Goal: Transaction & Acquisition: Purchase product/service

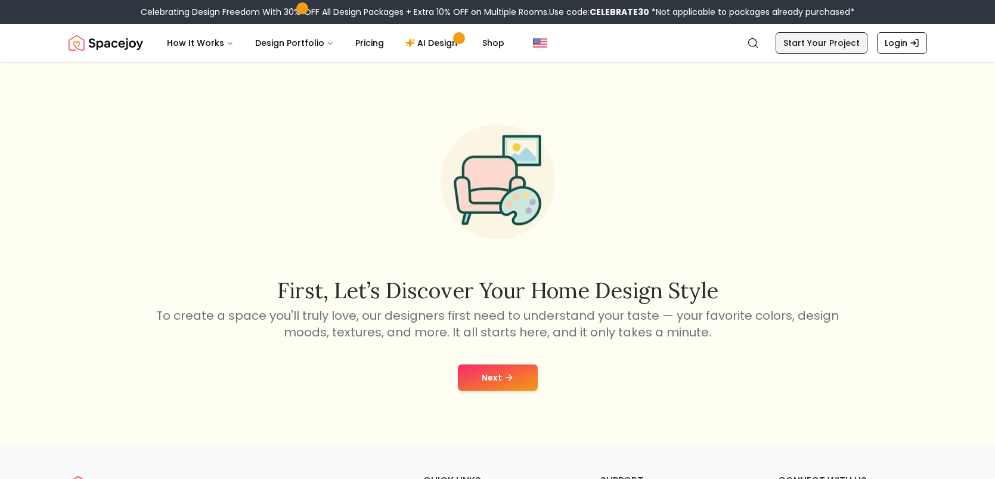
click at [815, 48] on link "Start Your Project" at bounding box center [822, 42] width 92 height 21
click at [499, 367] on button "Next" at bounding box center [498, 377] width 80 height 26
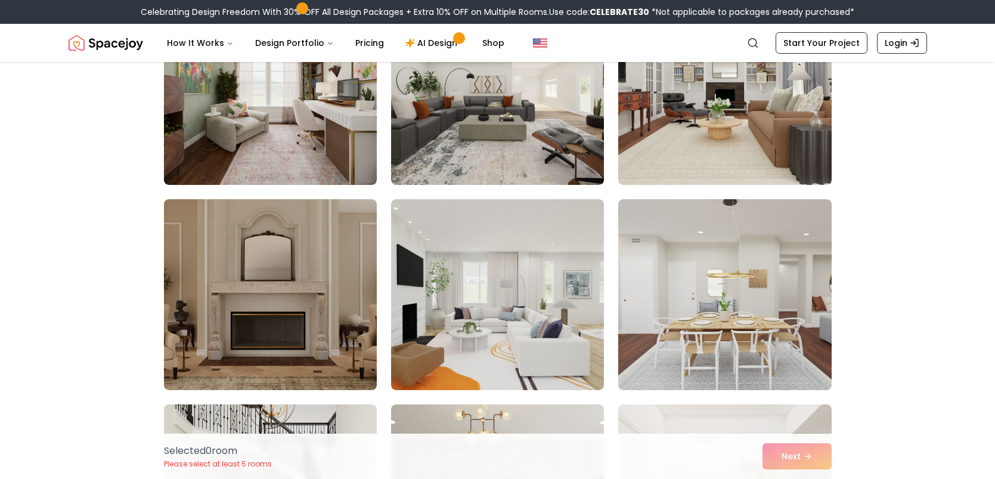
scroll to position [166, 0]
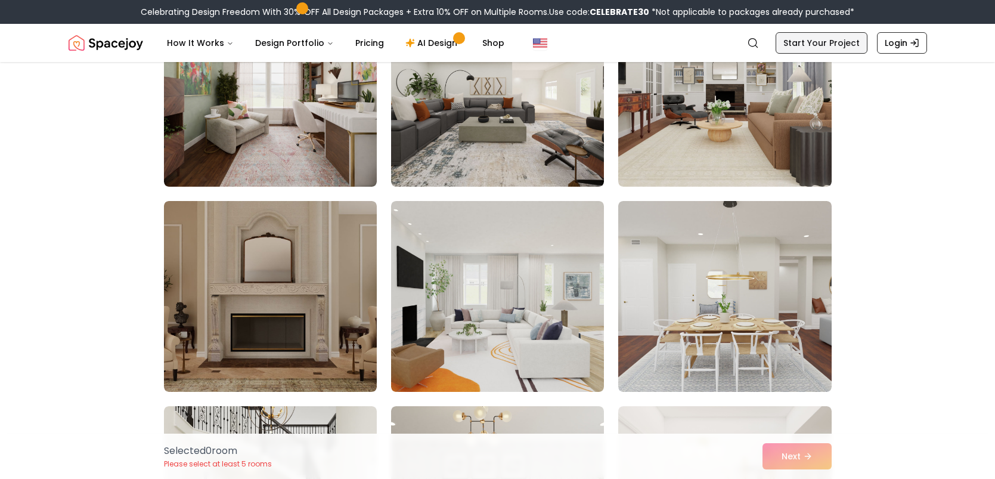
click at [838, 44] on link "Start Your Project" at bounding box center [822, 42] width 92 height 21
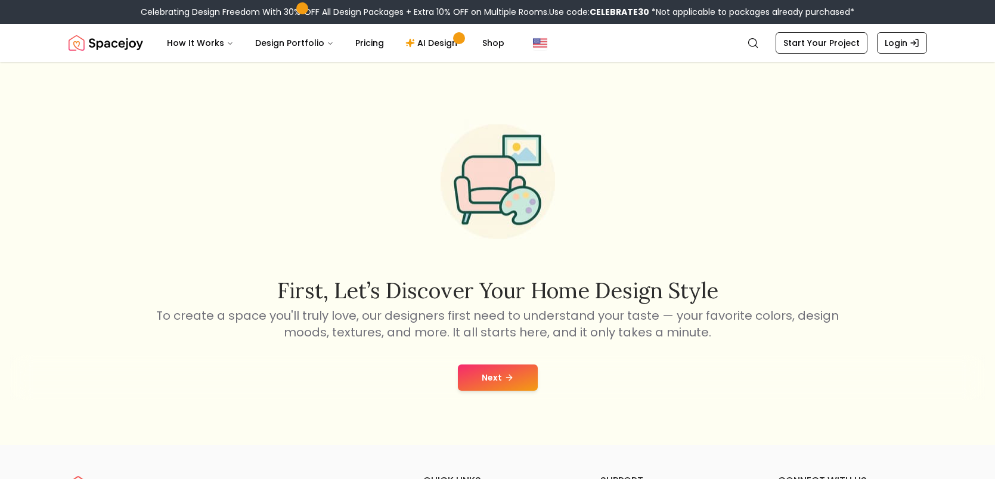
click at [486, 375] on button "Next" at bounding box center [498, 377] width 80 height 26
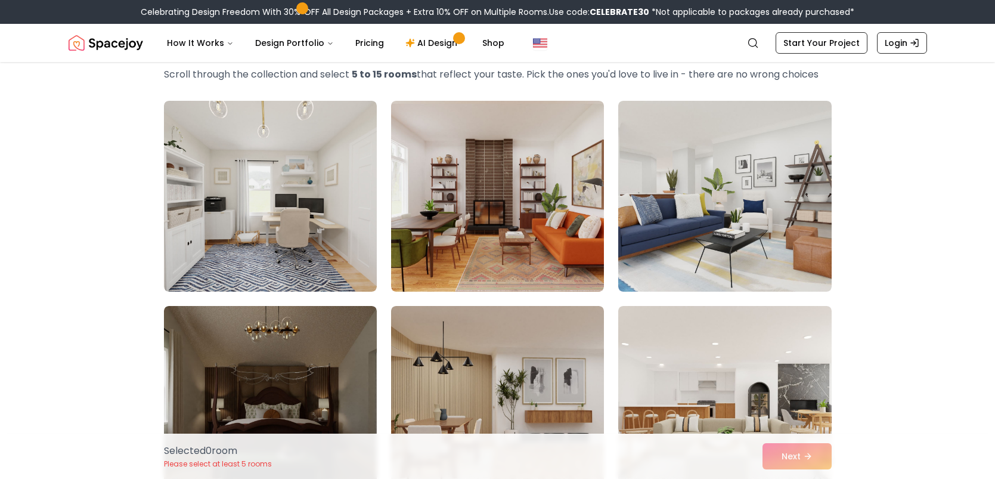
scroll to position [95, 0]
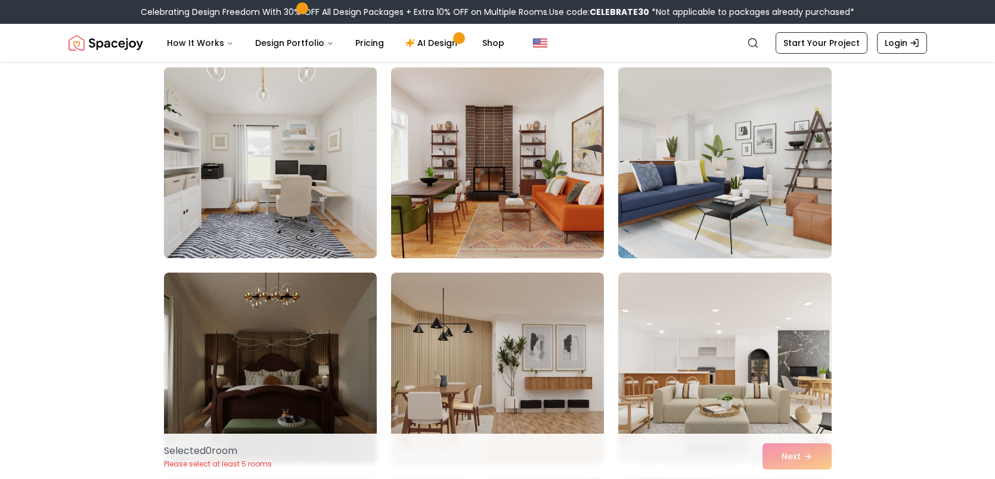
click at [216, 171] on img at bounding box center [271, 163] width 224 height 200
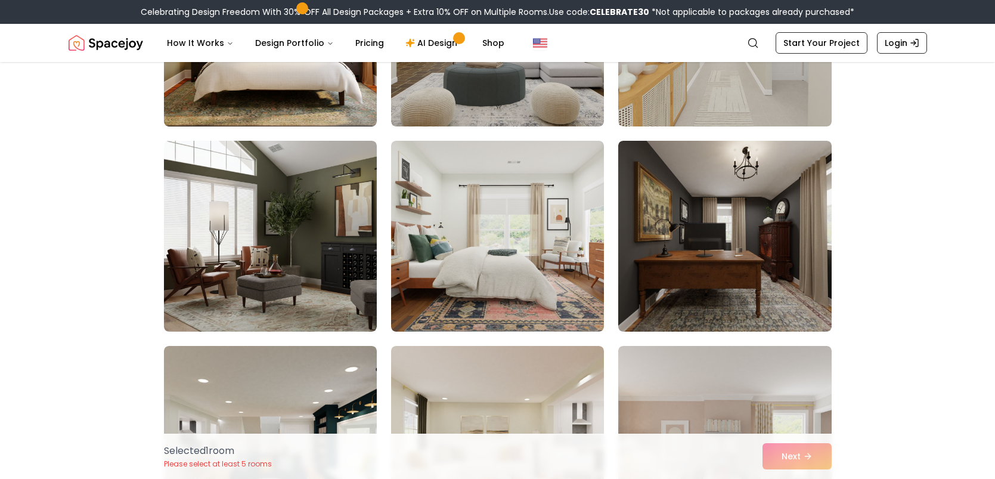
scroll to position [858, 0]
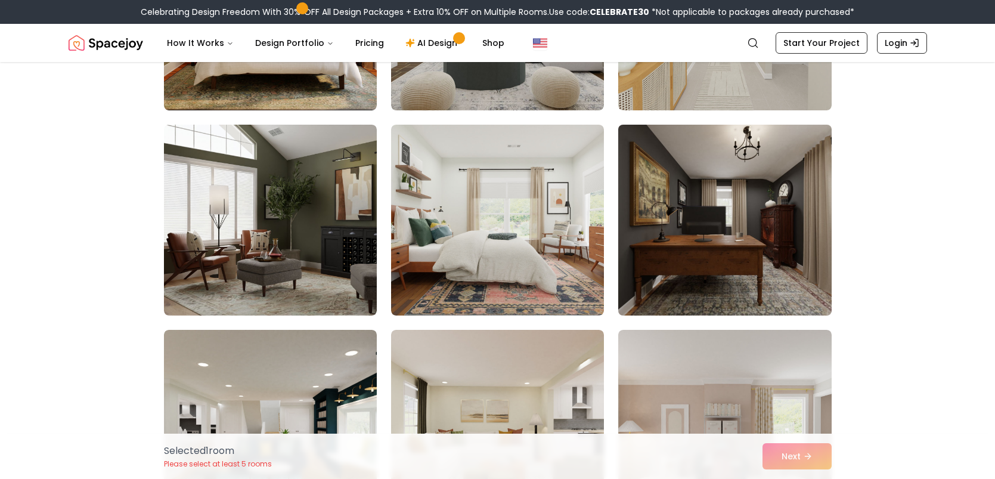
click at [694, 234] on img at bounding box center [725, 220] width 224 height 200
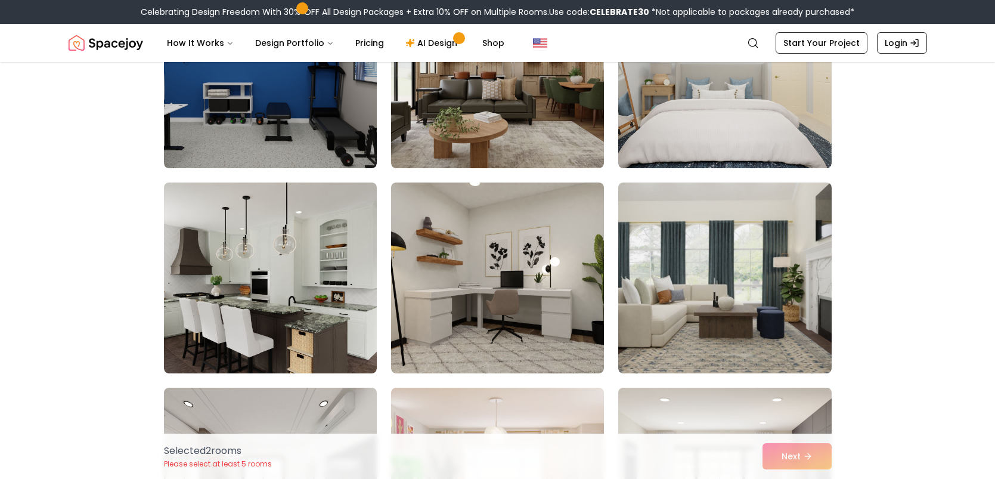
scroll to position [1645, 0]
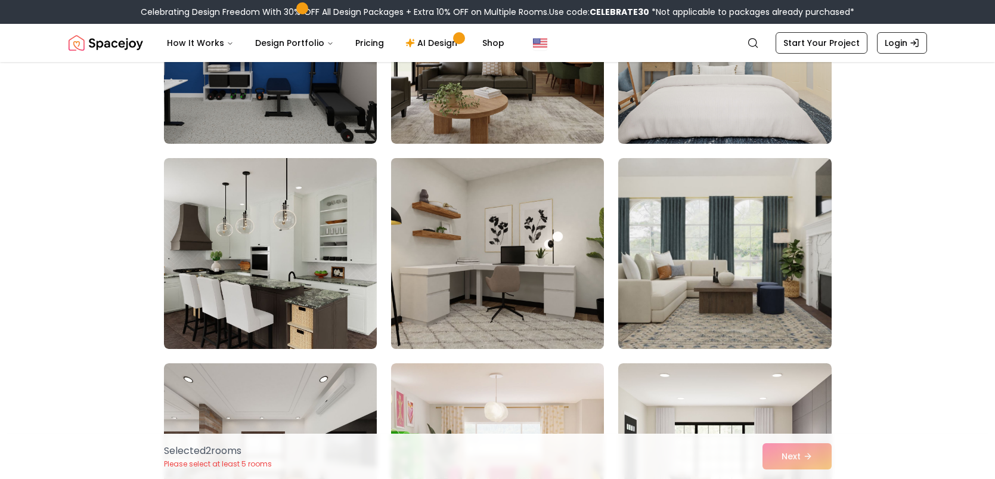
click at [545, 191] on img at bounding box center [498, 253] width 224 height 200
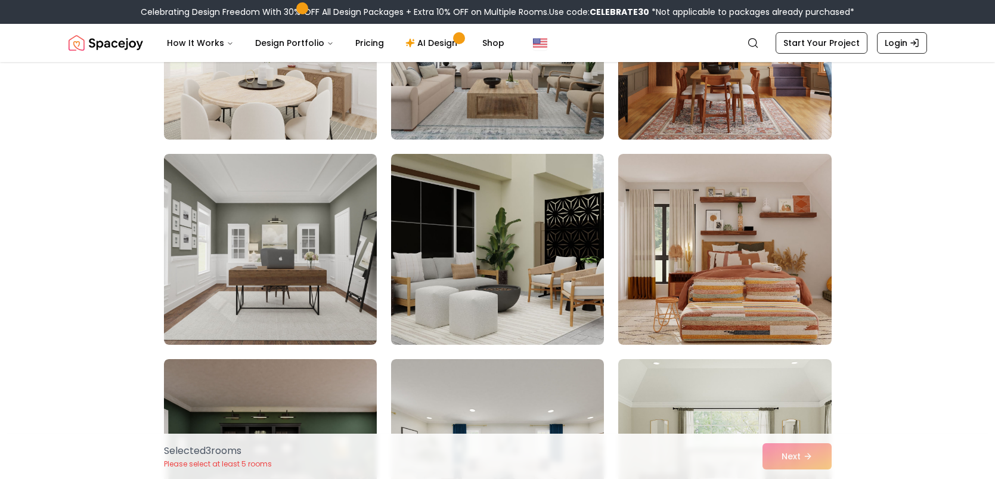
scroll to position [2289, 0]
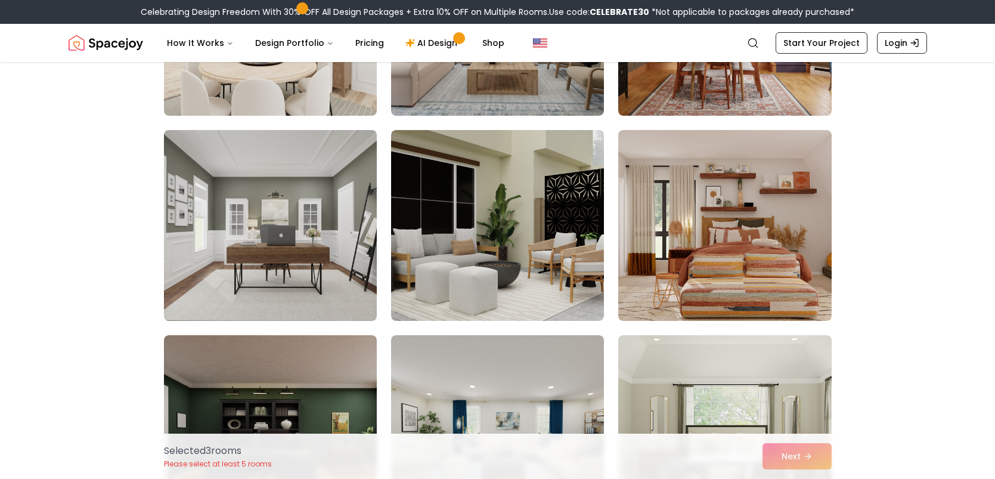
click at [335, 205] on img at bounding box center [271, 225] width 224 height 200
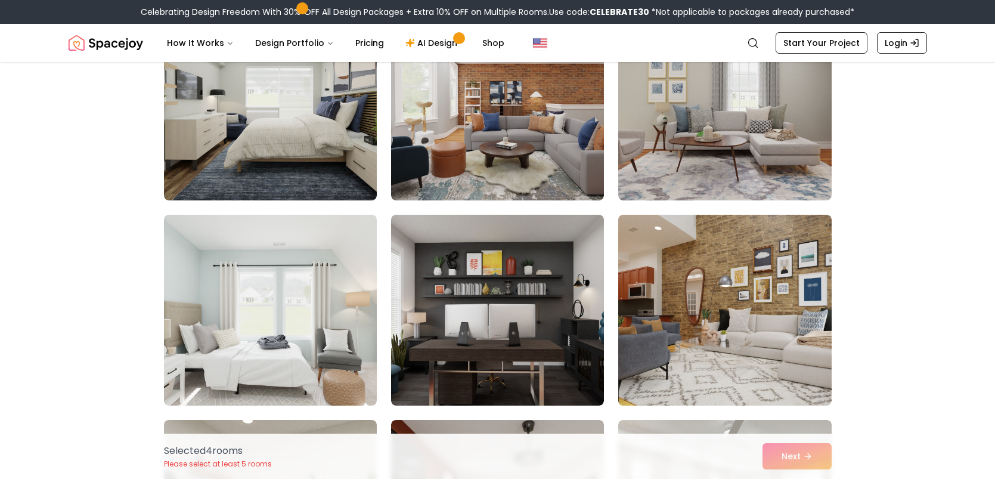
scroll to position [3458, 0]
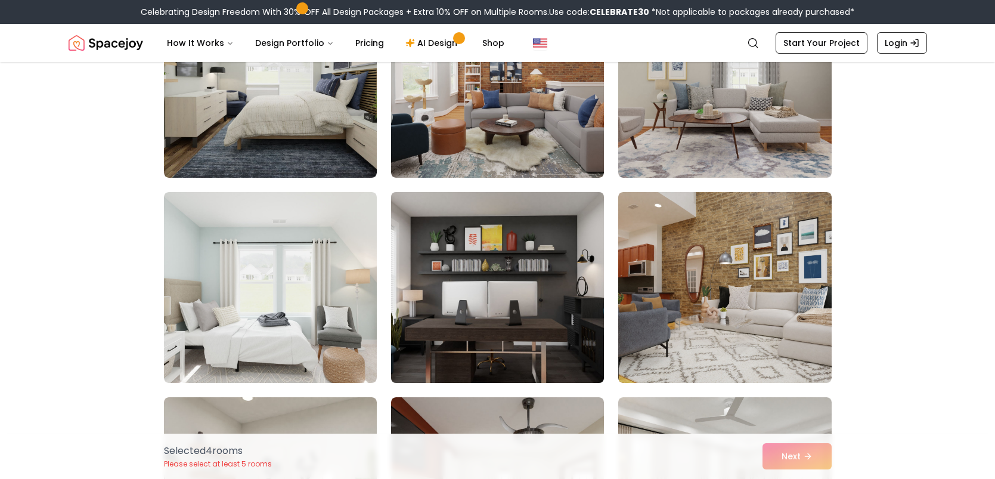
click at [442, 238] on img at bounding box center [498, 287] width 224 height 200
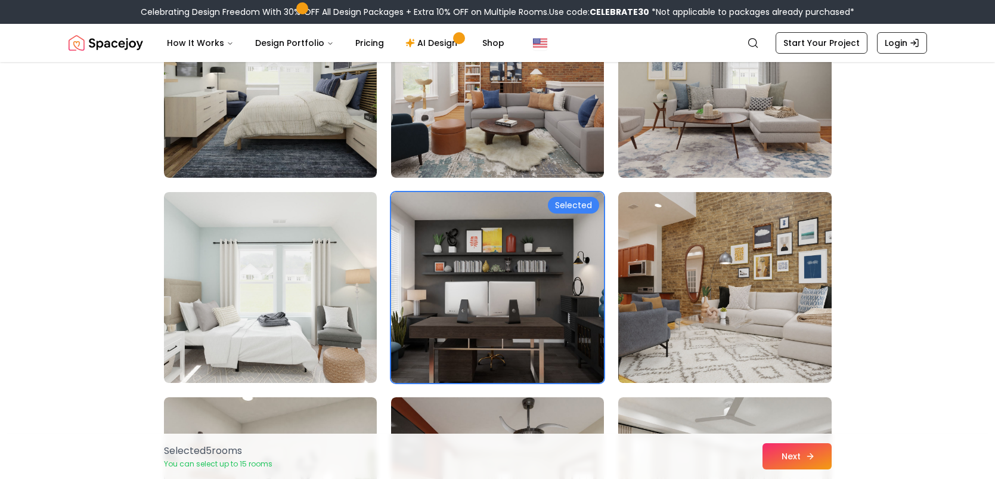
click at [786, 465] on button "Next" at bounding box center [797, 456] width 69 height 26
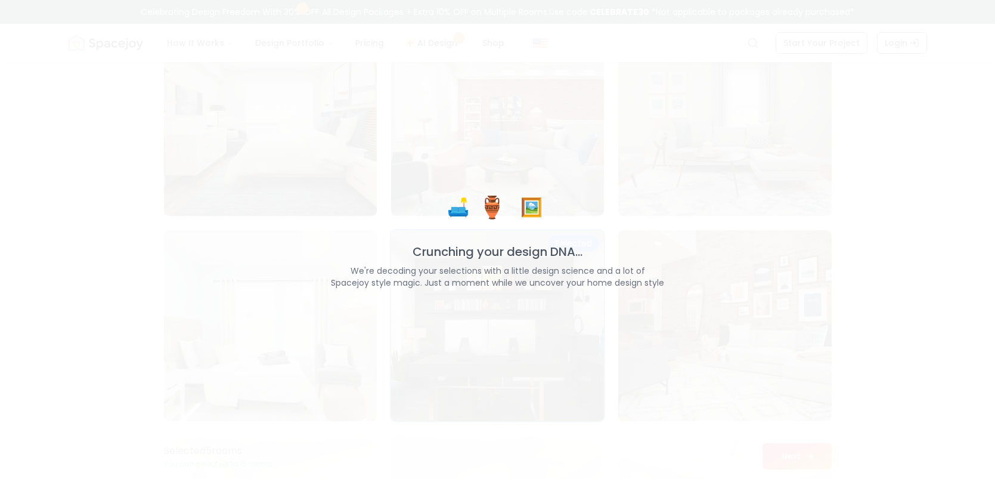
scroll to position [3496, 0]
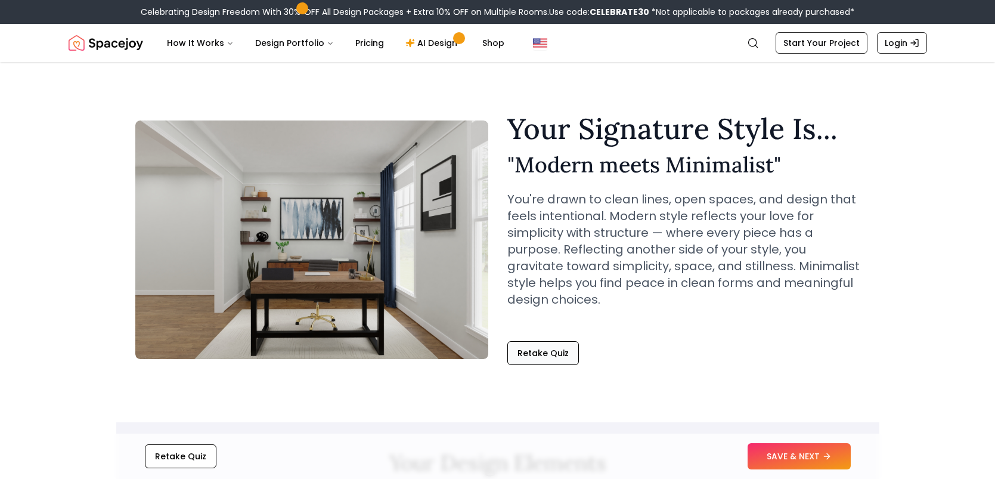
click at [564, 348] on button "Retake Quiz" at bounding box center [543, 353] width 72 height 24
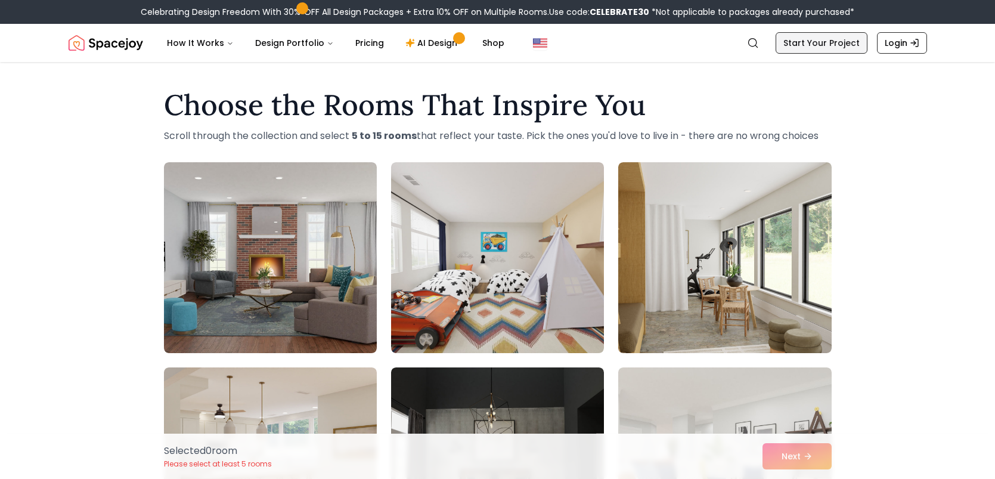
click at [862, 43] on link "Start Your Project" at bounding box center [822, 42] width 92 height 21
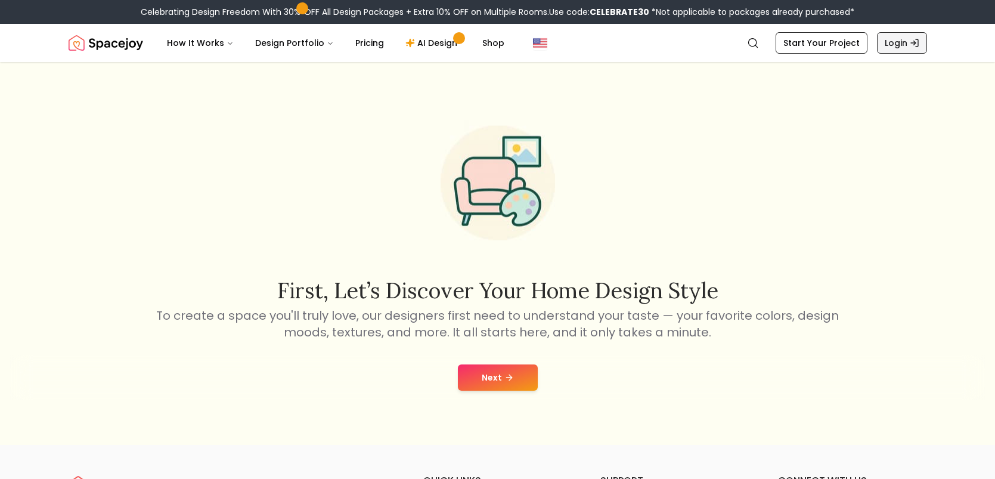
click at [918, 41] on icon "Global" at bounding box center [915, 43] width 10 height 10
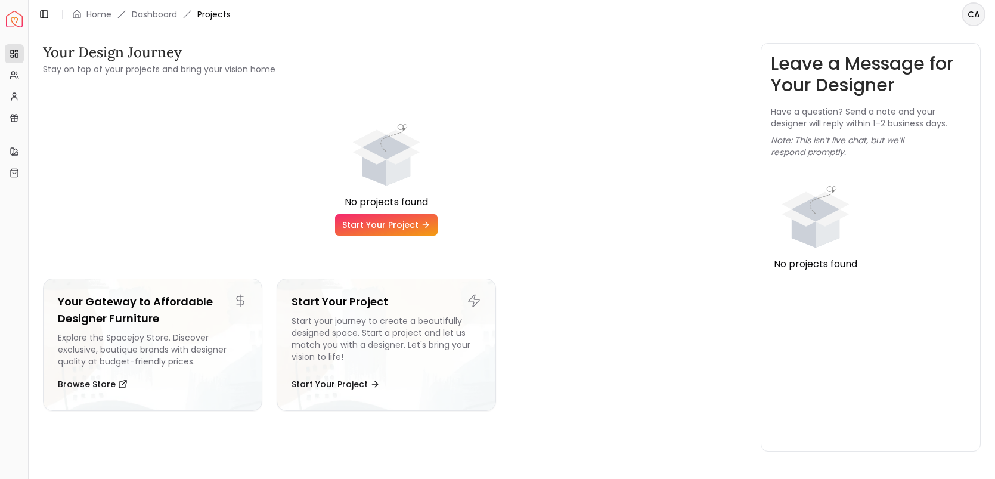
click at [411, 221] on link "Start Your Project" at bounding box center [386, 224] width 103 height 21
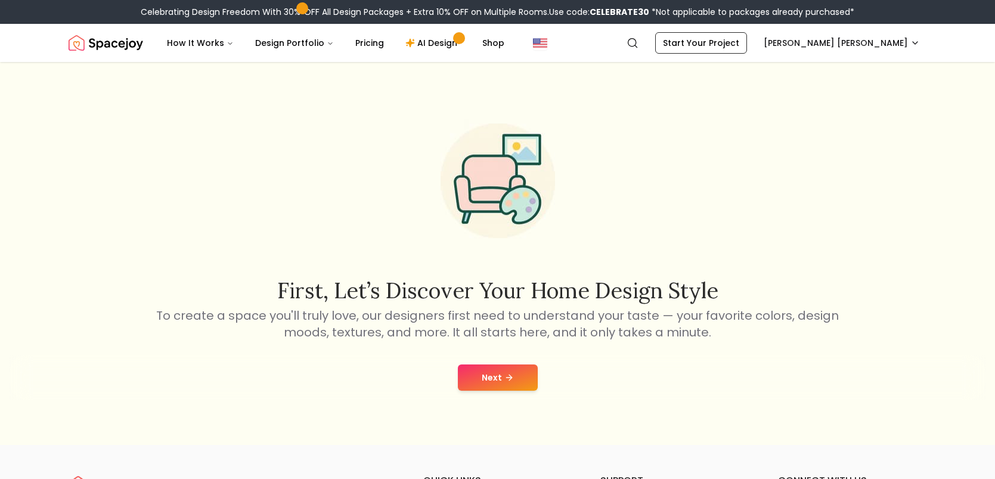
click at [516, 372] on button "Next" at bounding box center [498, 377] width 80 height 26
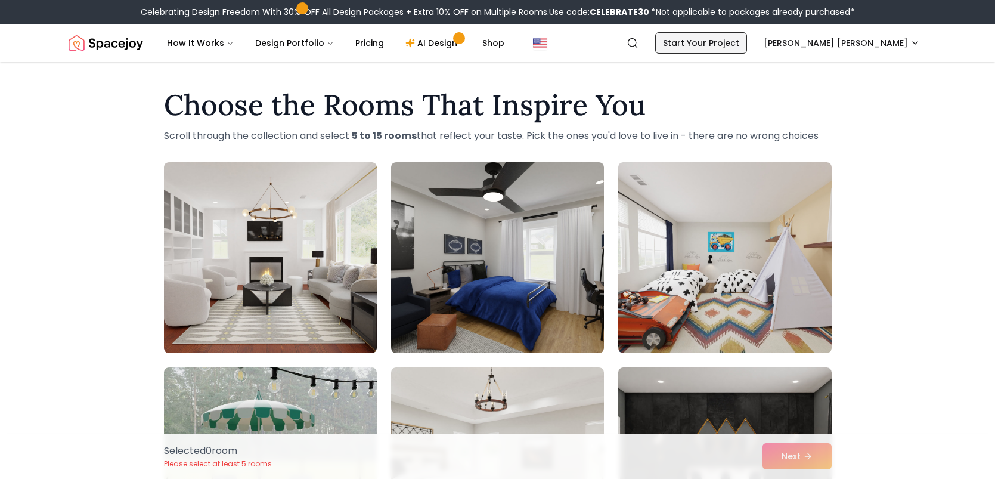
click at [712, 33] on link "Start Your Project" at bounding box center [701, 42] width 92 height 21
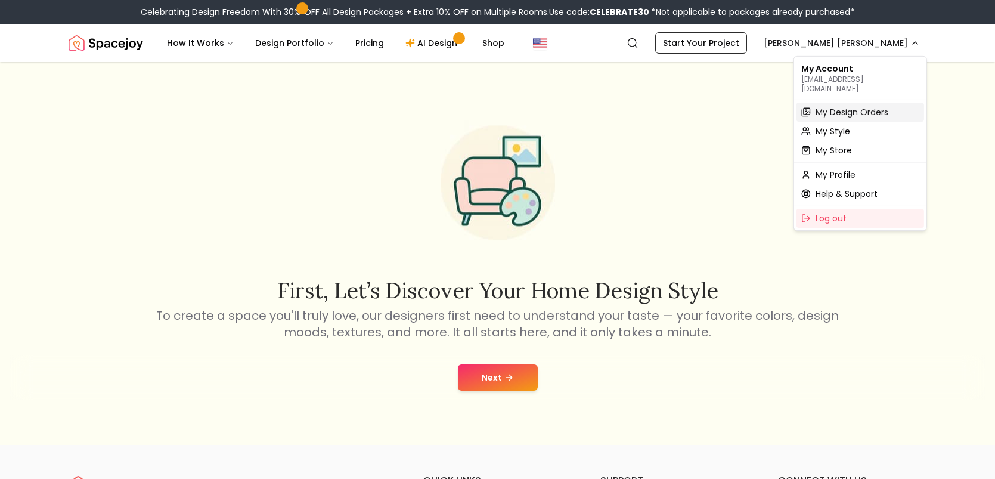
click at [852, 106] on span "My Design Orders" at bounding box center [852, 112] width 73 height 12
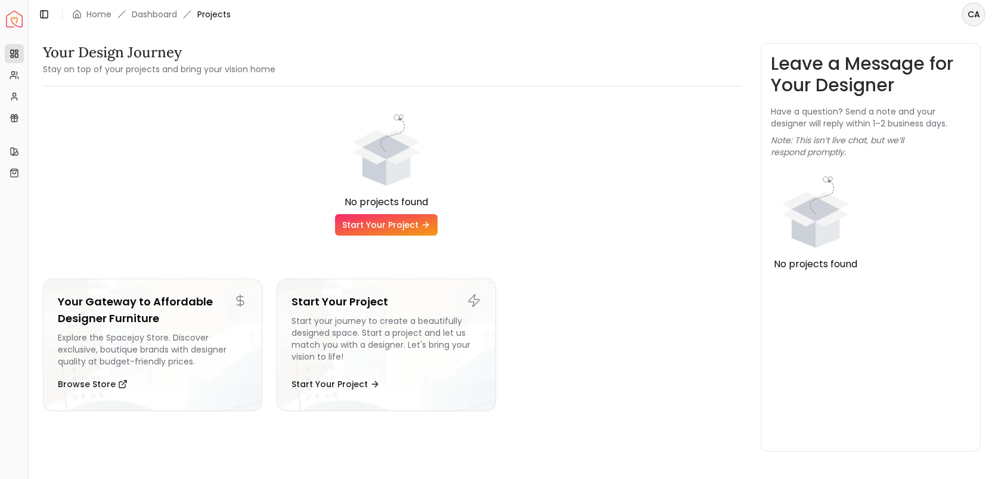
click at [421, 222] on icon at bounding box center [426, 225] width 10 height 10
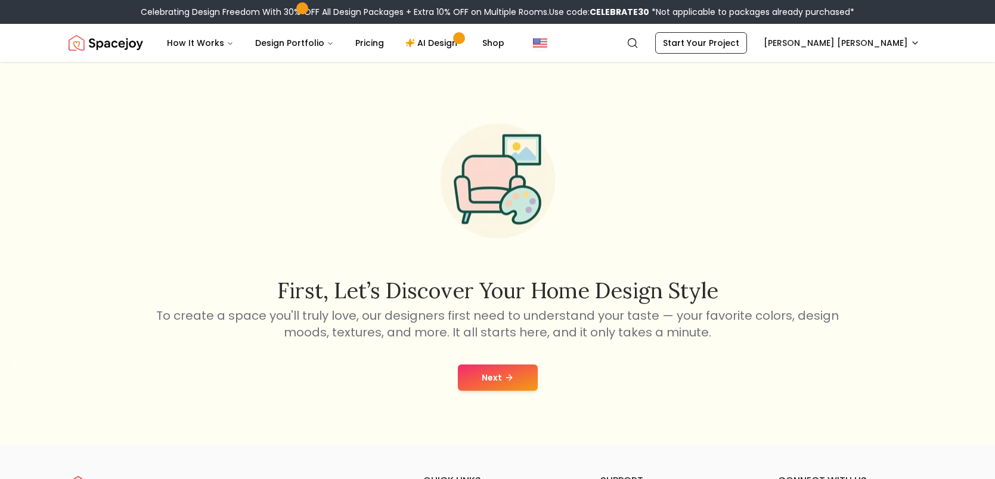
click at [505, 373] on icon at bounding box center [510, 378] width 10 height 10
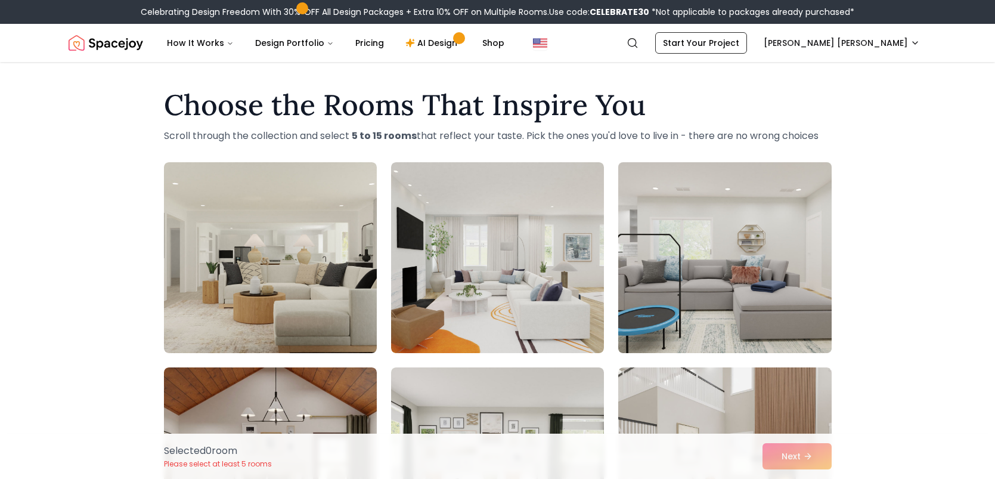
click at [679, 259] on img at bounding box center [725, 257] width 224 height 200
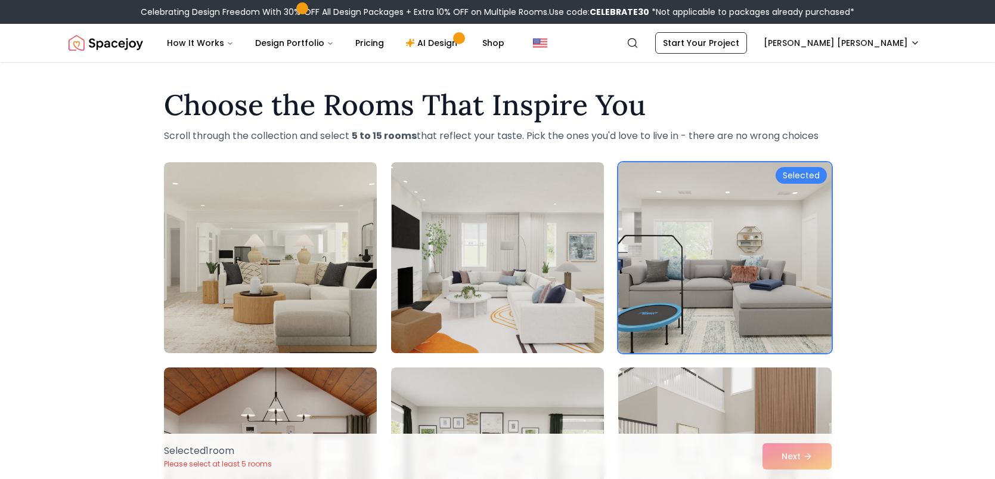
click at [549, 237] on img at bounding box center [498, 257] width 224 height 200
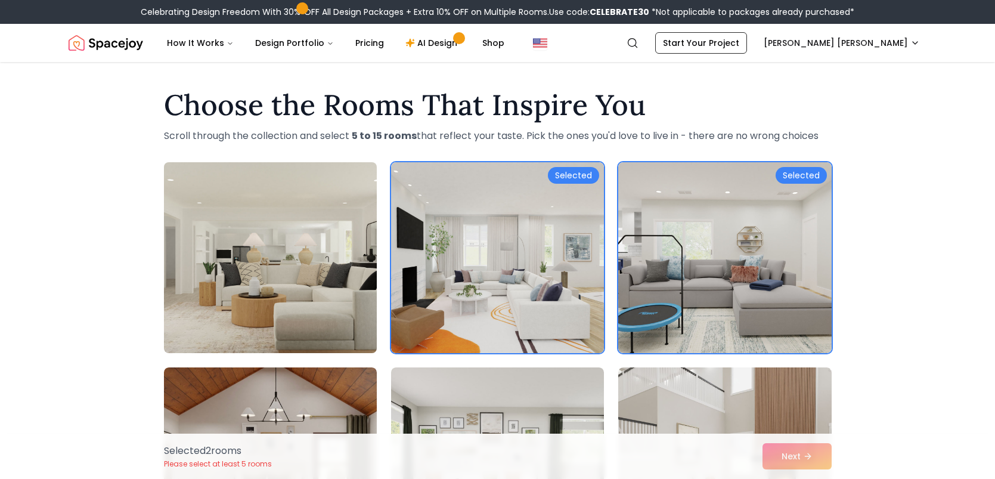
click at [289, 267] on img at bounding box center [271, 257] width 224 height 200
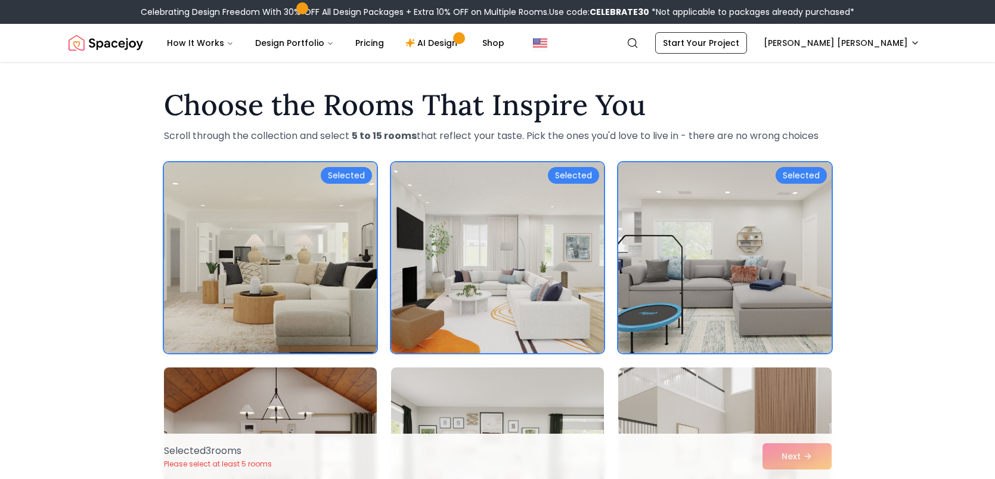
click at [333, 380] on img at bounding box center [271, 463] width 224 height 200
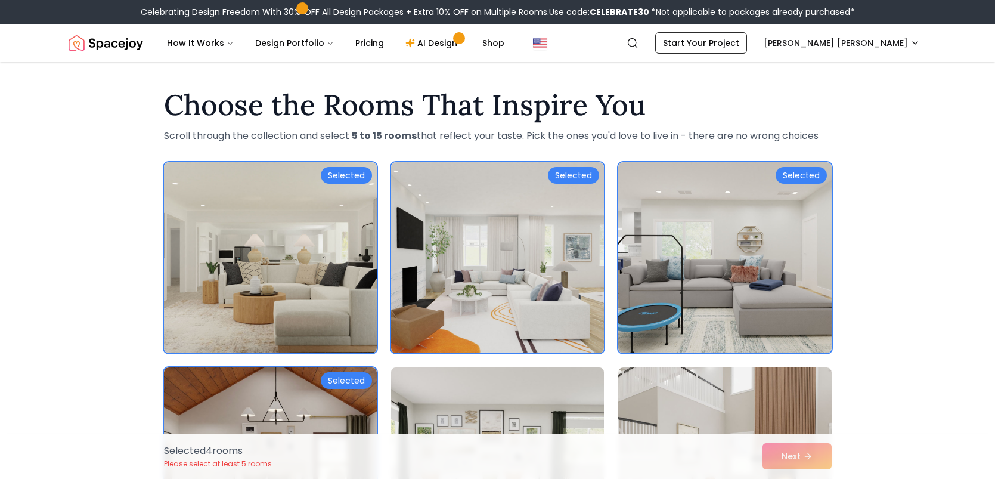
click at [585, 387] on img at bounding box center [498, 463] width 224 height 200
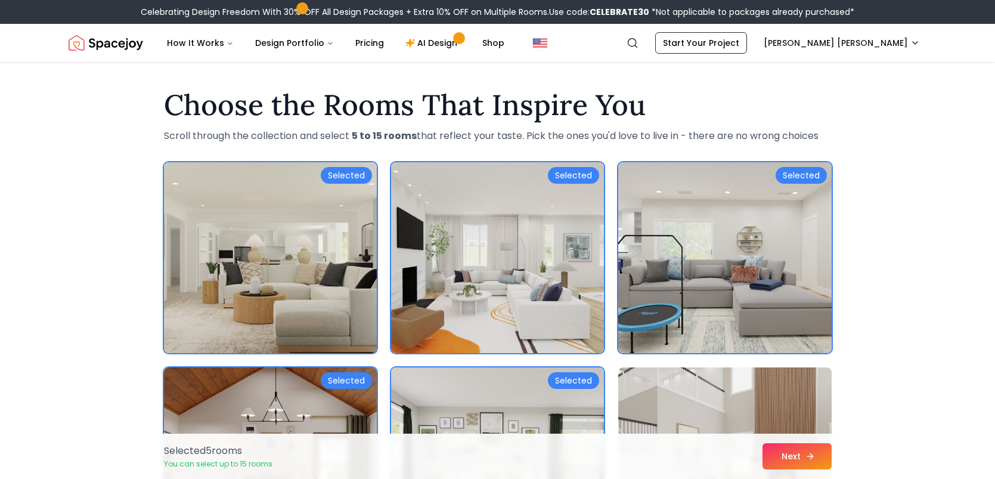
click at [786, 447] on button "Next" at bounding box center [797, 456] width 69 height 26
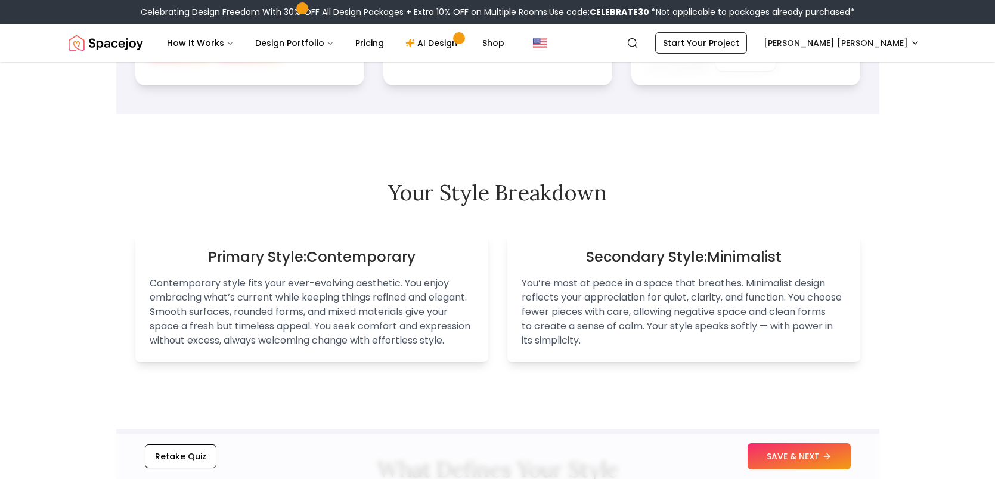
scroll to position [691, 0]
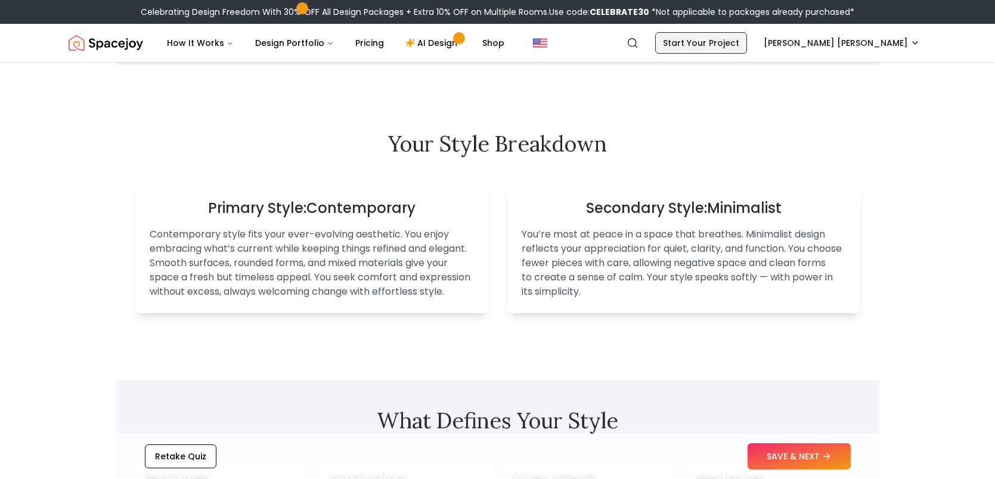
click at [747, 39] on link "Start Your Project" at bounding box center [701, 42] width 92 height 21
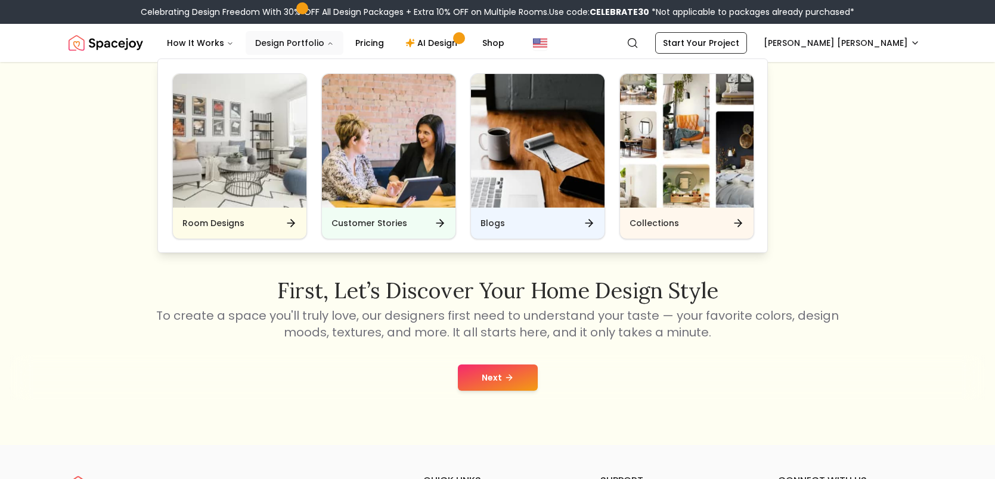
click at [270, 39] on button "Design Portfolio" at bounding box center [295, 43] width 98 height 24
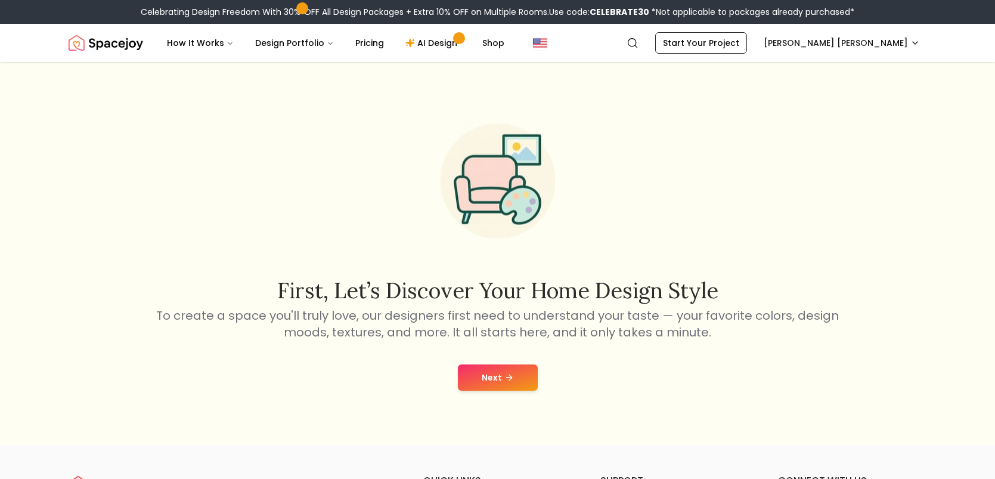
click at [202, 29] on nav "Spacejoy Search CA How It Works Design Portfolio Pricing AI Design Shop Search …" at bounding box center [498, 43] width 859 height 38
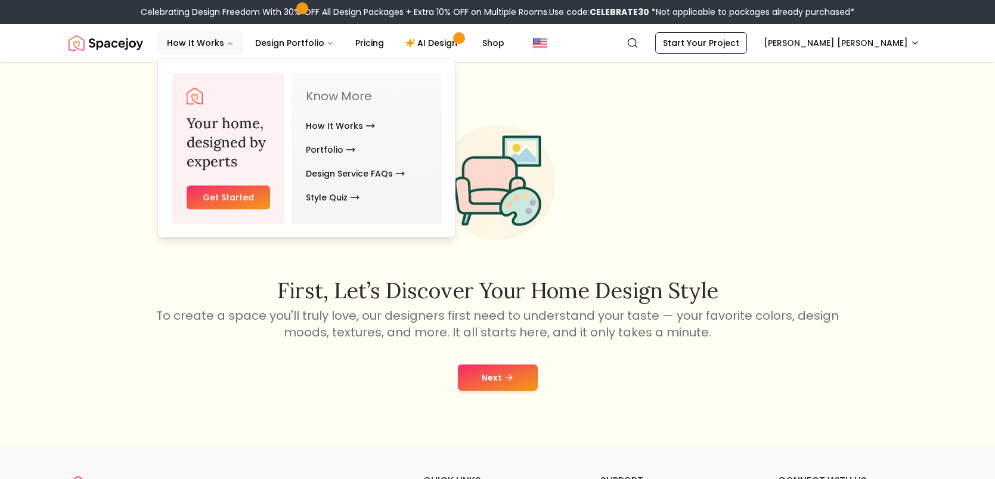
click at [246, 189] on link "Get Started" at bounding box center [229, 197] width 84 height 24
click at [325, 115] on link "How It Works" at bounding box center [340, 126] width 69 height 24
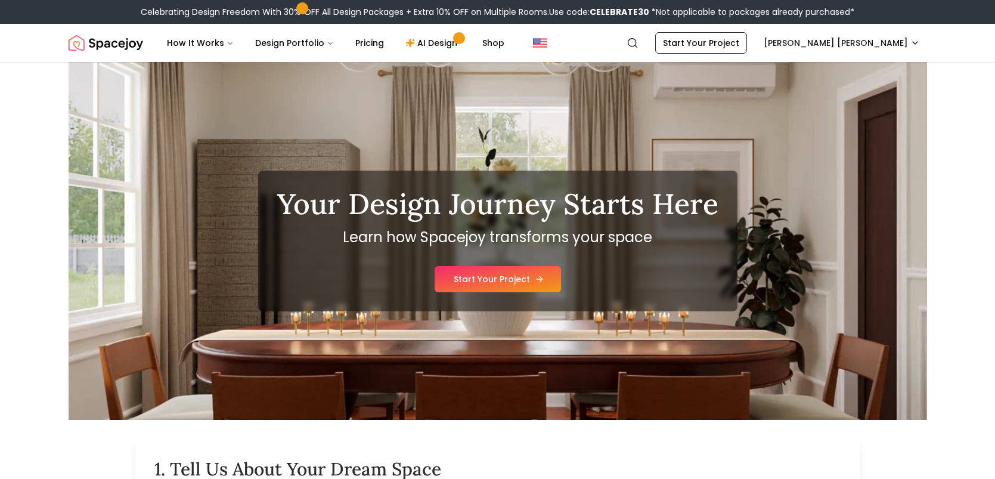
click at [471, 280] on link "Start Your Project" at bounding box center [498, 279] width 126 height 26
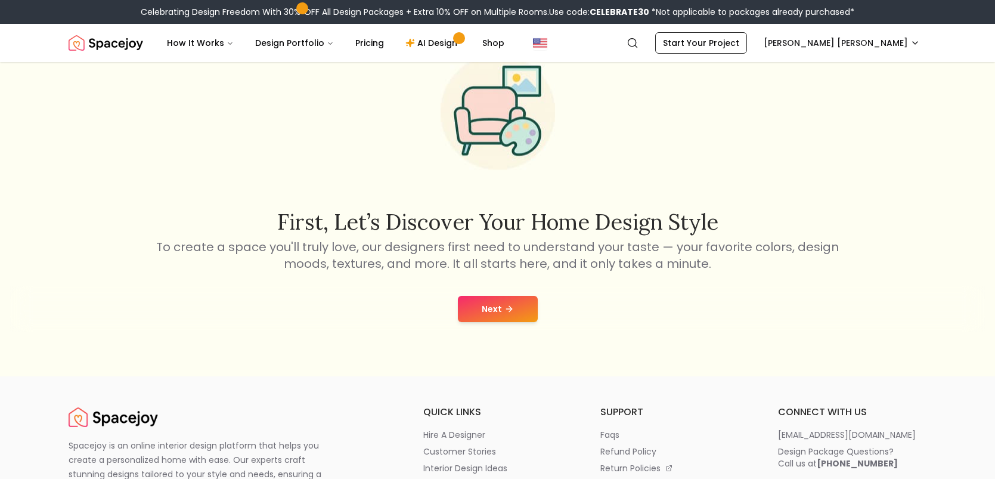
scroll to position [71, 0]
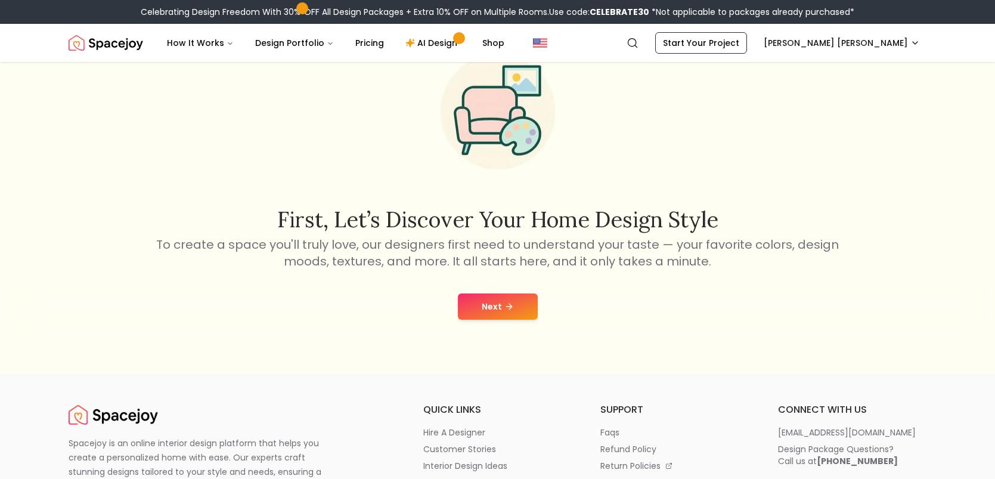
click at [519, 315] on button "Next" at bounding box center [498, 306] width 80 height 26
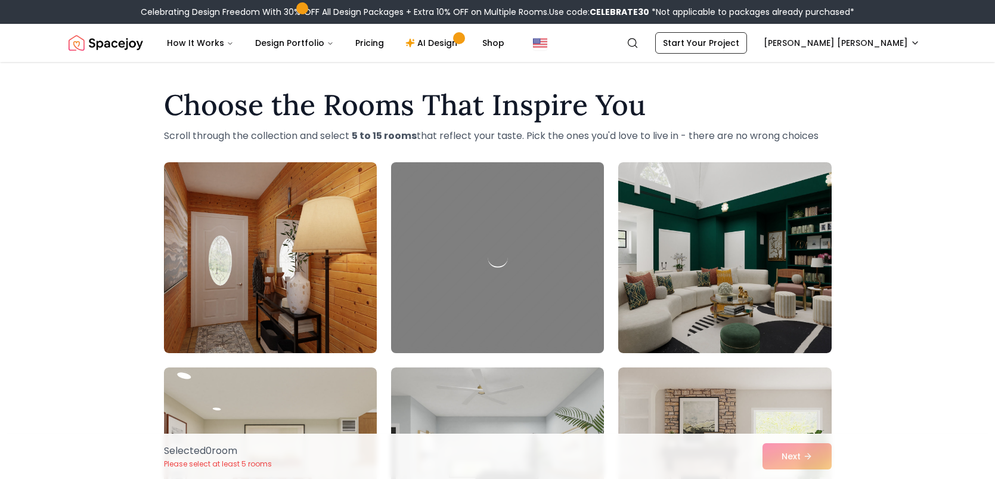
click at [546, 293] on img at bounding box center [498, 257] width 224 height 200
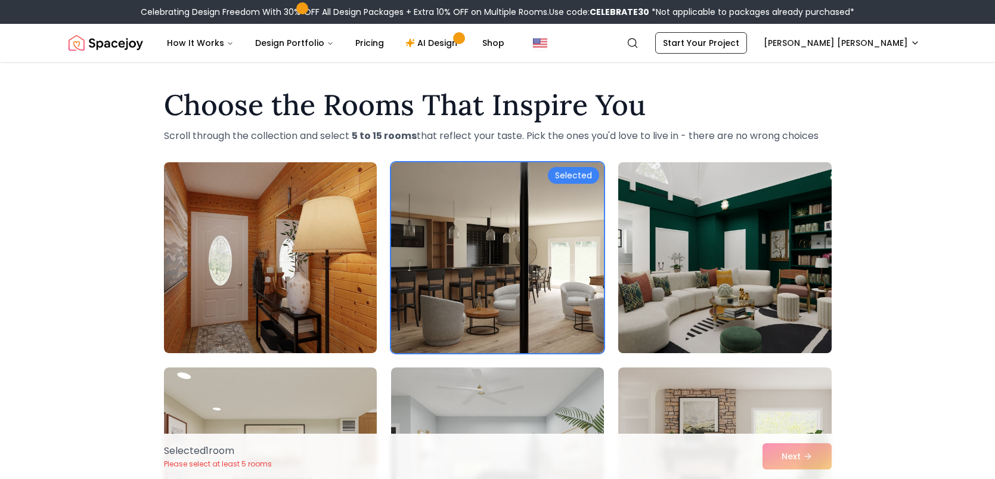
click at [716, 287] on img at bounding box center [725, 257] width 224 height 200
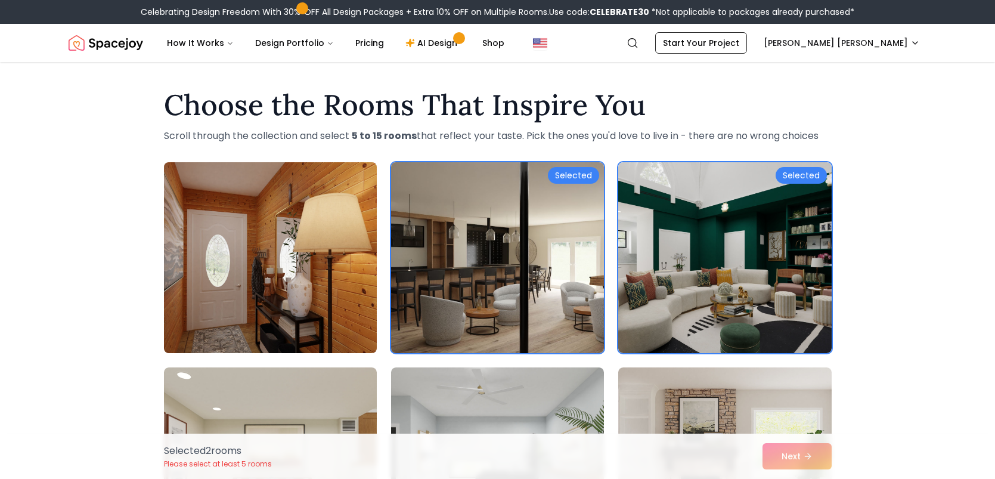
click at [307, 294] on img at bounding box center [271, 257] width 224 height 200
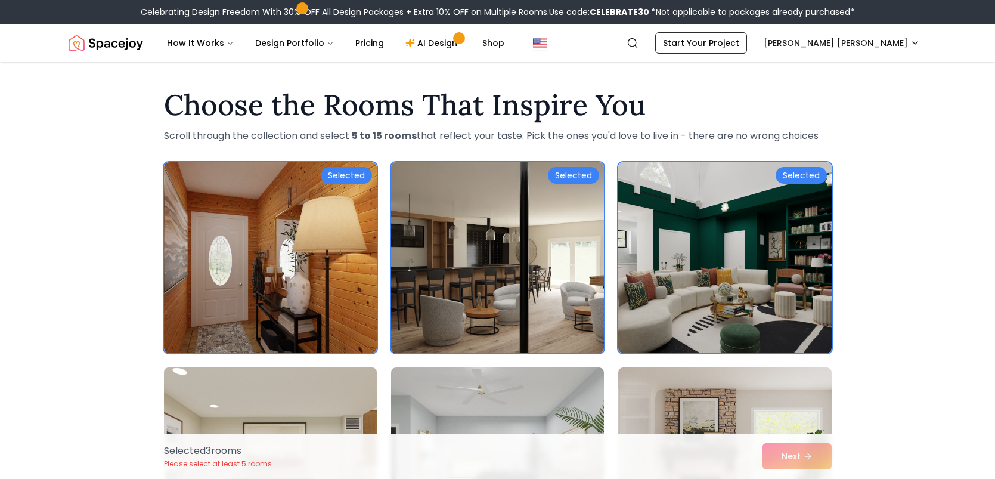
click at [329, 385] on img at bounding box center [271, 463] width 224 height 200
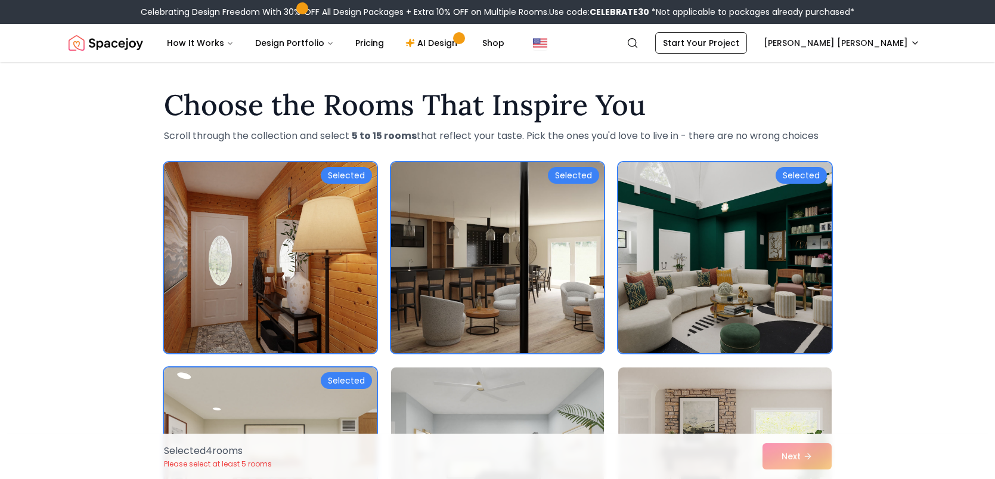
click at [488, 394] on img at bounding box center [498, 463] width 224 height 200
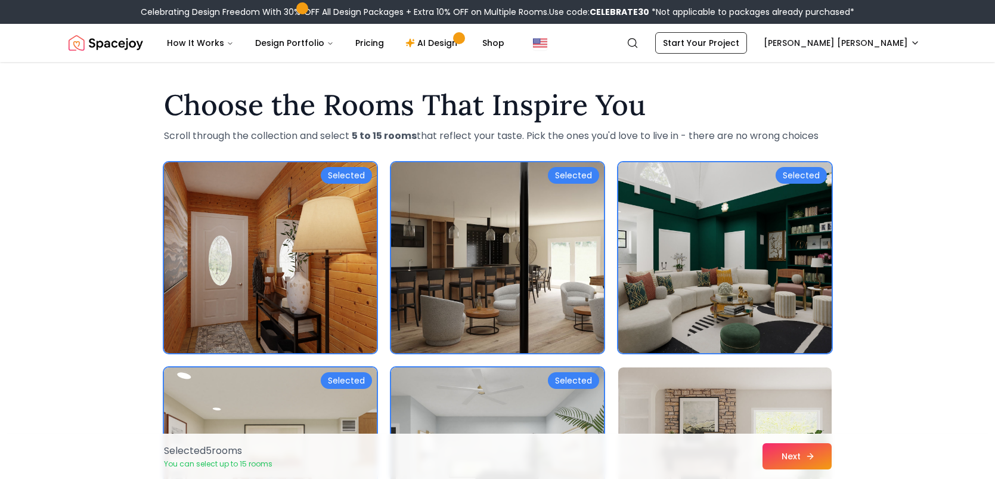
click at [771, 460] on button "Next" at bounding box center [797, 456] width 69 height 26
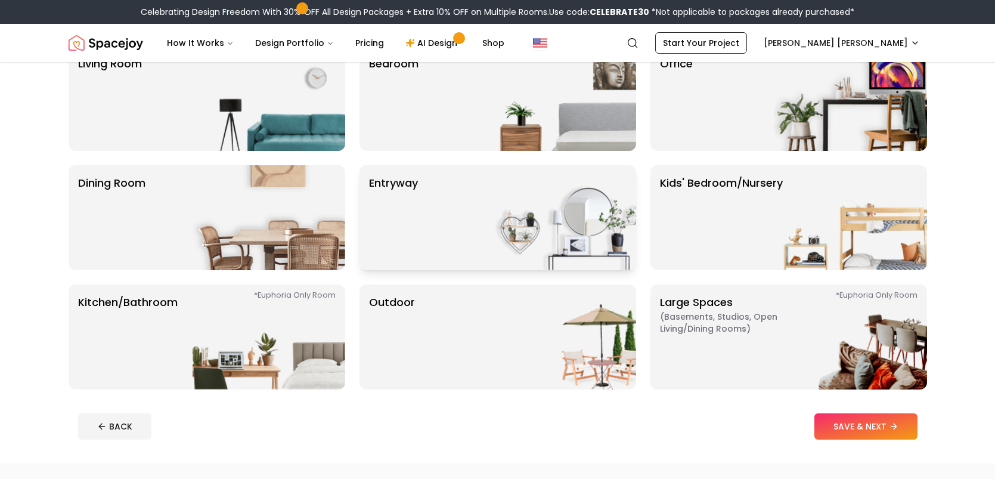
scroll to position [95, 0]
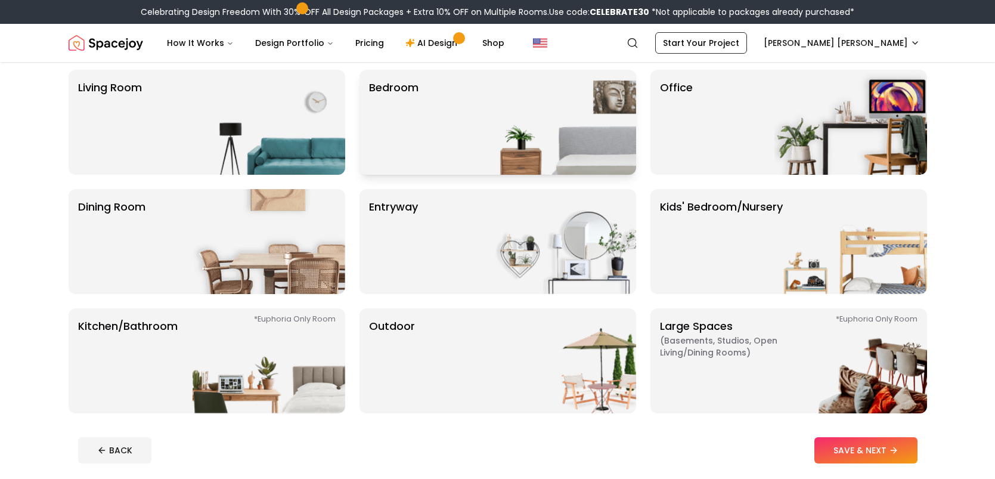
click at [469, 82] on div "Bedroom" at bounding box center [498, 122] width 277 height 105
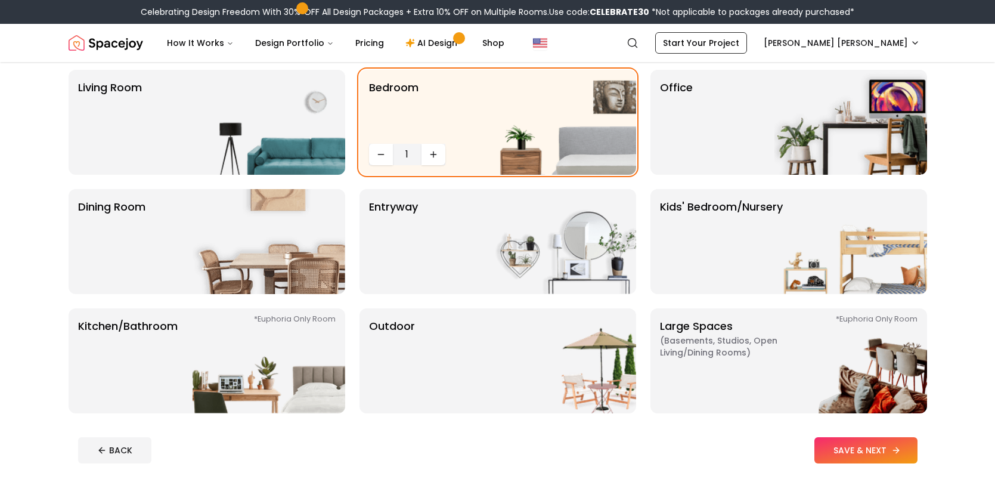
click at [861, 456] on button "SAVE & NEXT" at bounding box center [866, 450] width 103 height 26
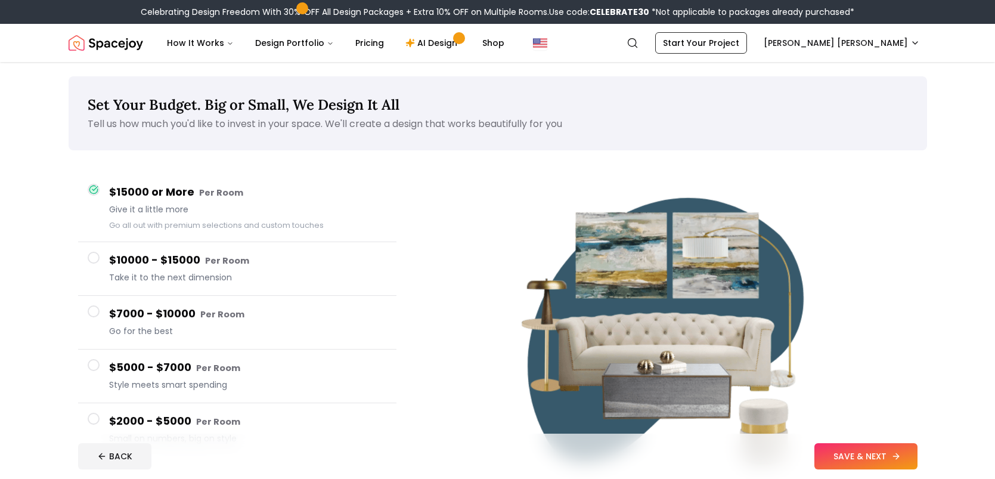
click at [859, 457] on button "SAVE & NEXT" at bounding box center [866, 456] width 103 height 26
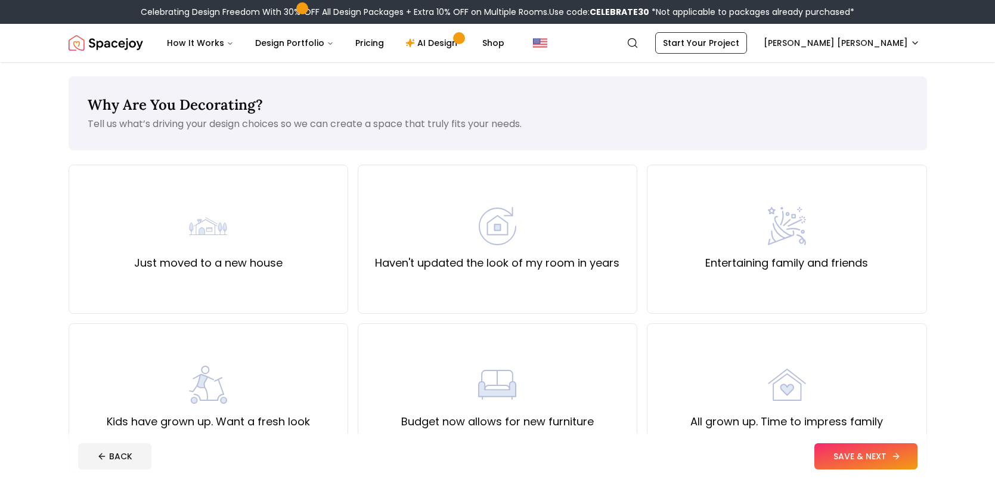
click at [848, 462] on button "SAVE & NEXT" at bounding box center [866, 456] width 103 height 26
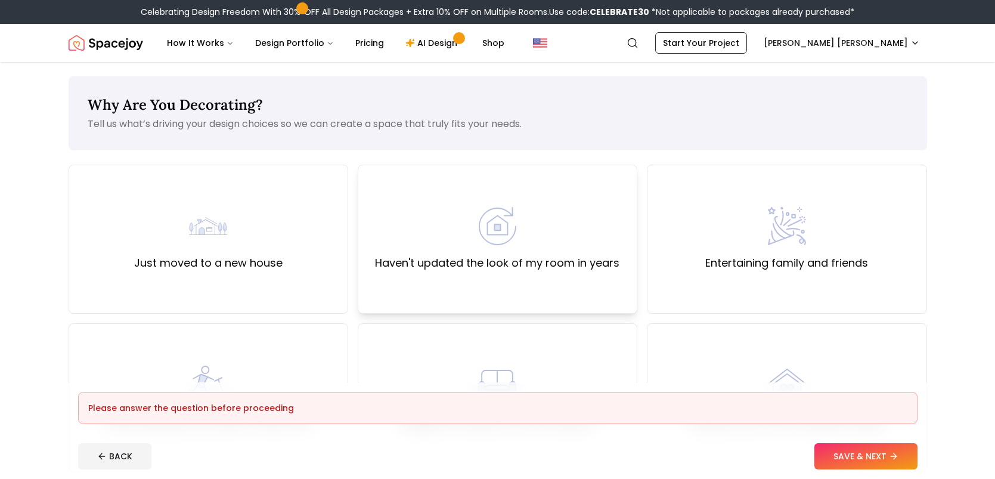
click at [494, 247] on div "Haven't updated the look of my room in years" at bounding box center [497, 239] width 245 height 64
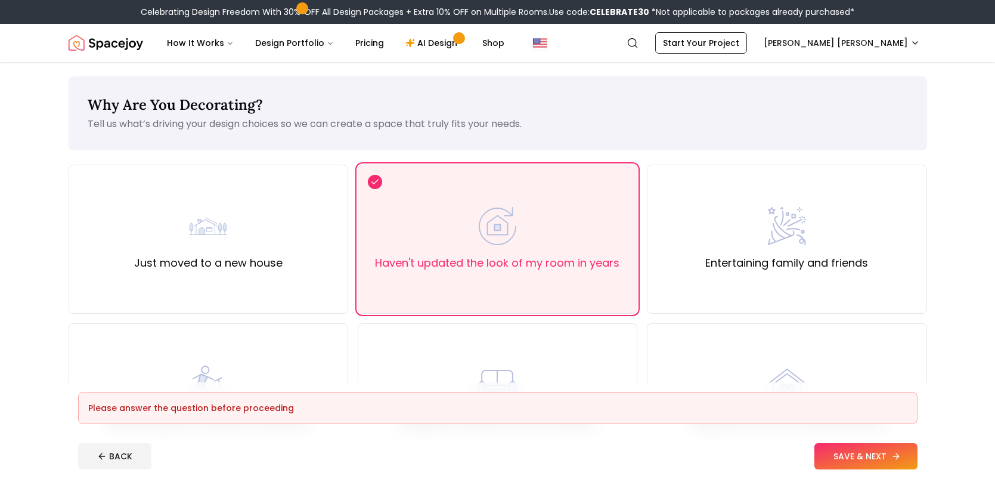
click at [888, 444] on button "SAVE & NEXT" at bounding box center [866, 456] width 103 height 26
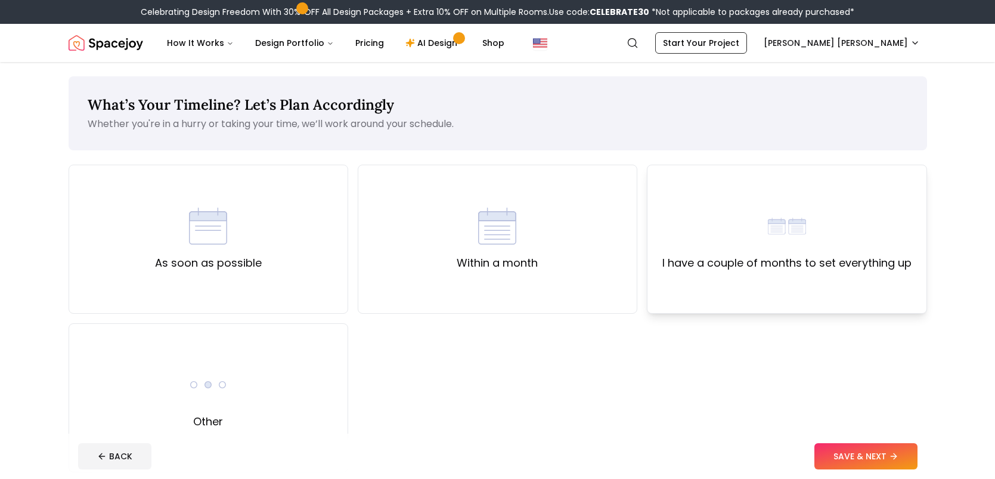
click at [848, 231] on div "I have a couple of months to set everything up" at bounding box center [787, 239] width 249 height 64
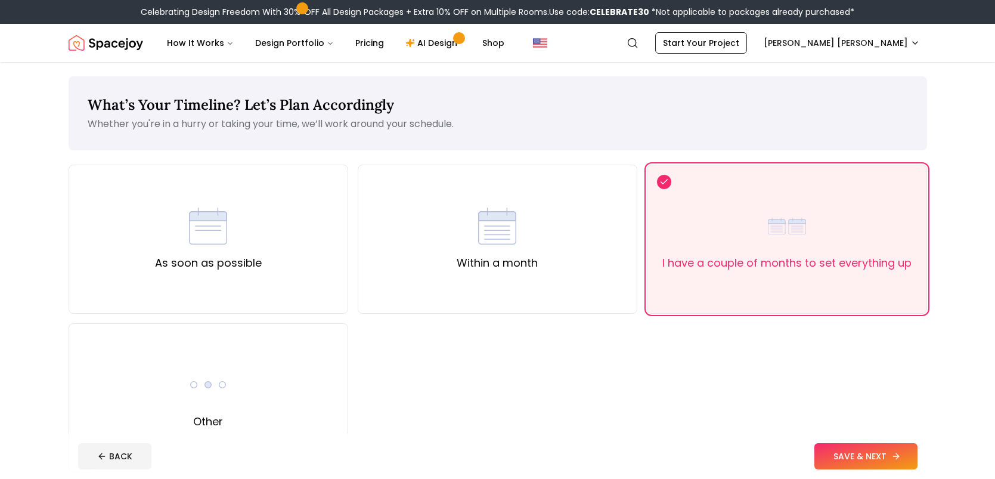
click at [899, 457] on icon at bounding box center [897, 456] width 10 height 10
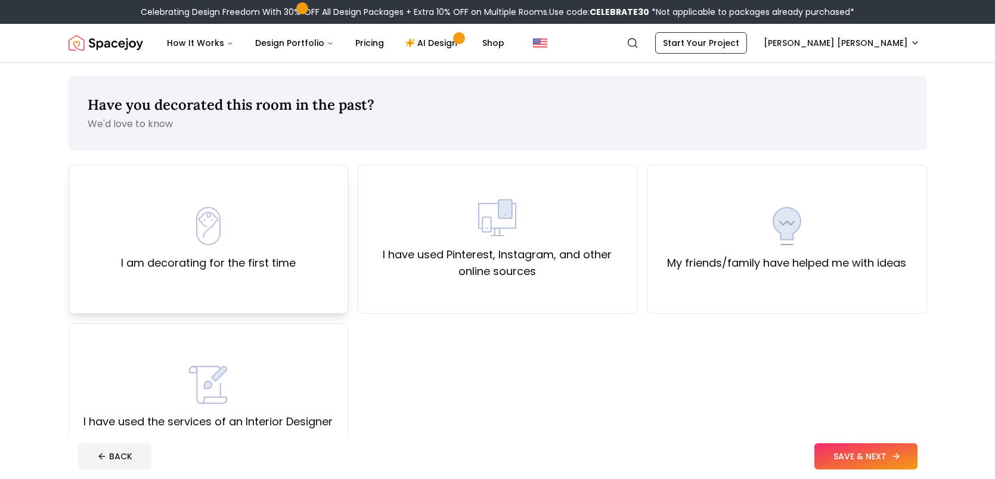
click at [284, 207] on div "I am decorating for the first time" at bounding box center [208, 239] width 175 height 64
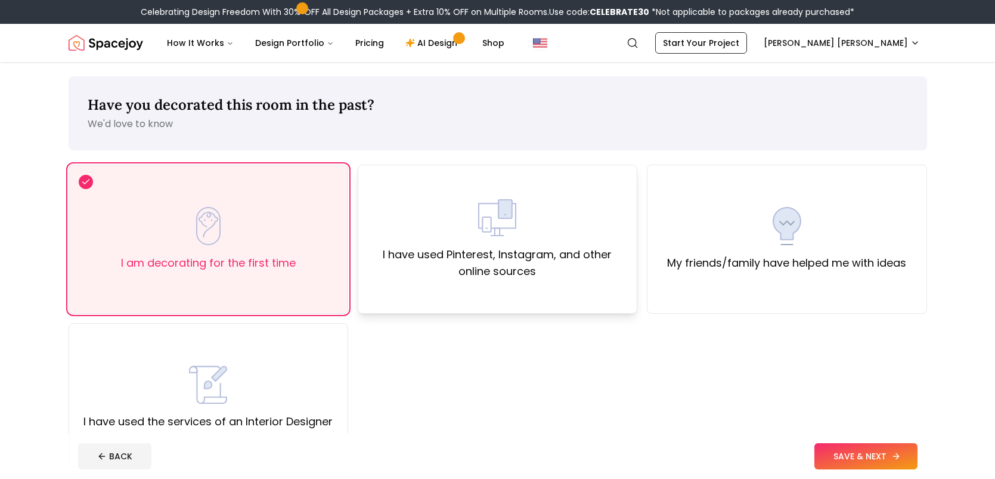
click at [525, 277] on label "I have used Pinterest, Instagram, and other online sources" at bounding box center [497, 262] width 259 height 33
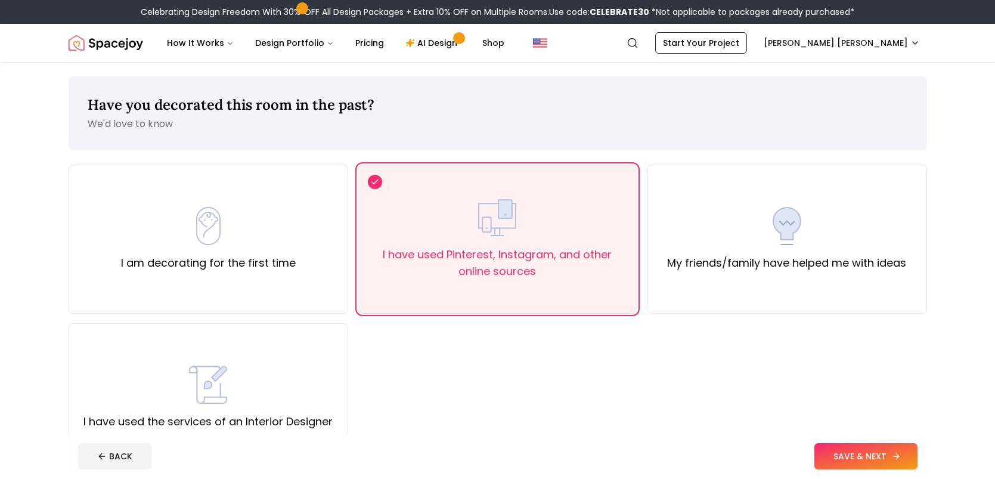
click at [857, 457] on button "SAVE & NEXT" at bounding box center [866, 456] width 103 height 26
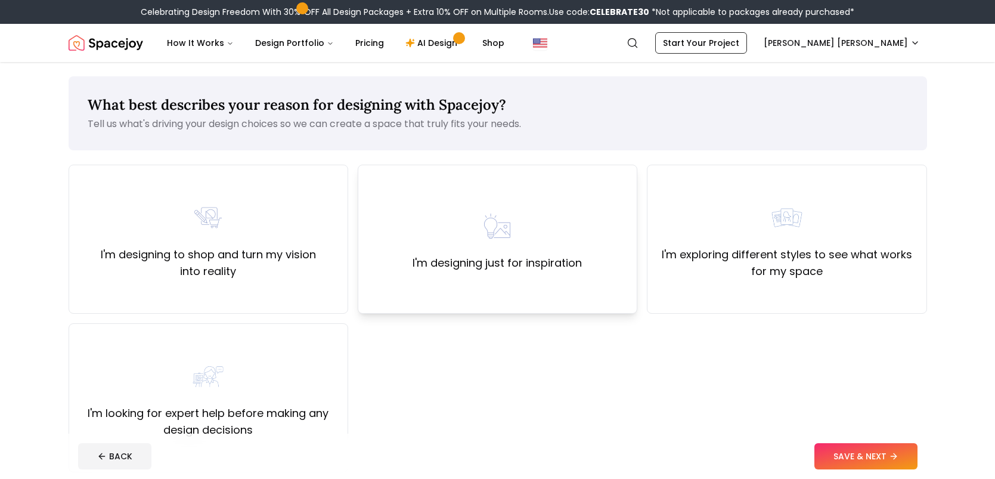
click at [563, 215] on div "I'm designing just for inspiration" at bounding box center [497, 239] width 169 height 64
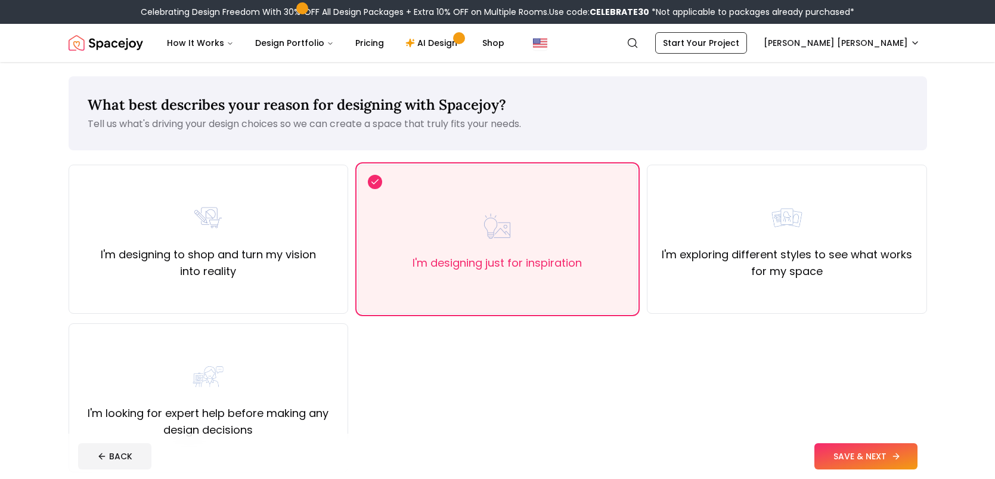
click at [884, 453] on button "SAVE & NEXT" at bounding box center [866, 456] width 103 height 26
